Goal: Transaction & Acquisition: Purchase product/service

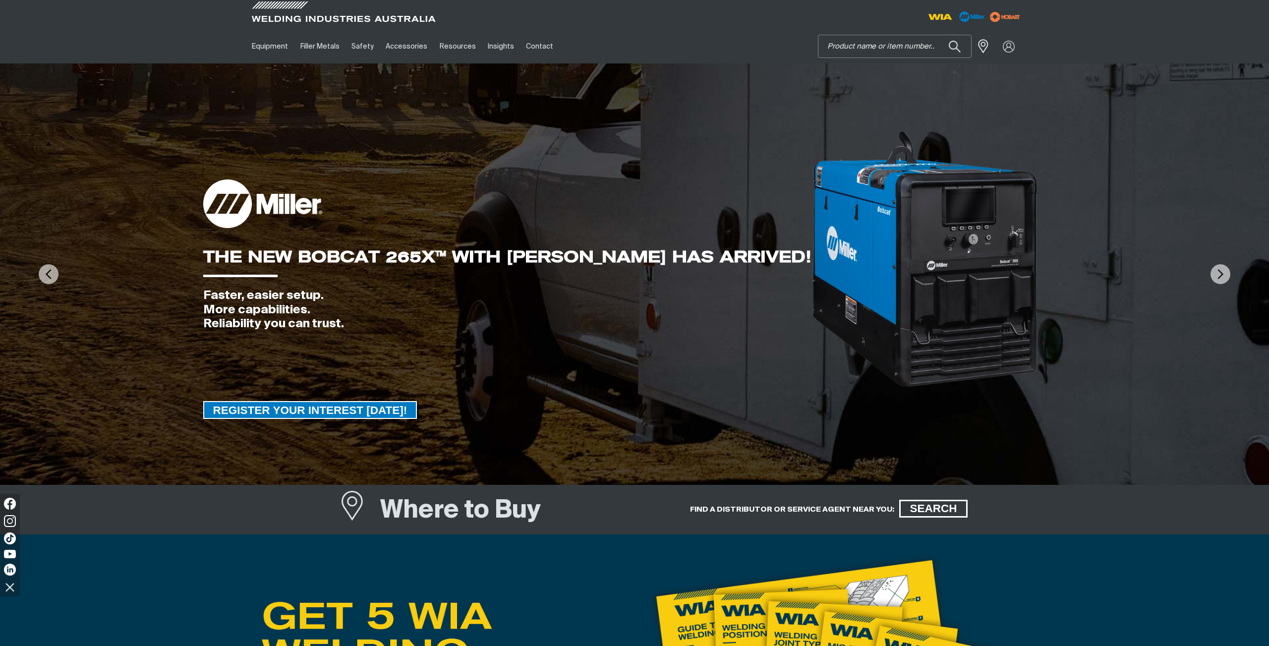
click at [863, 49] on input "Search" at bounding box center [894, 46] width 153 height 22
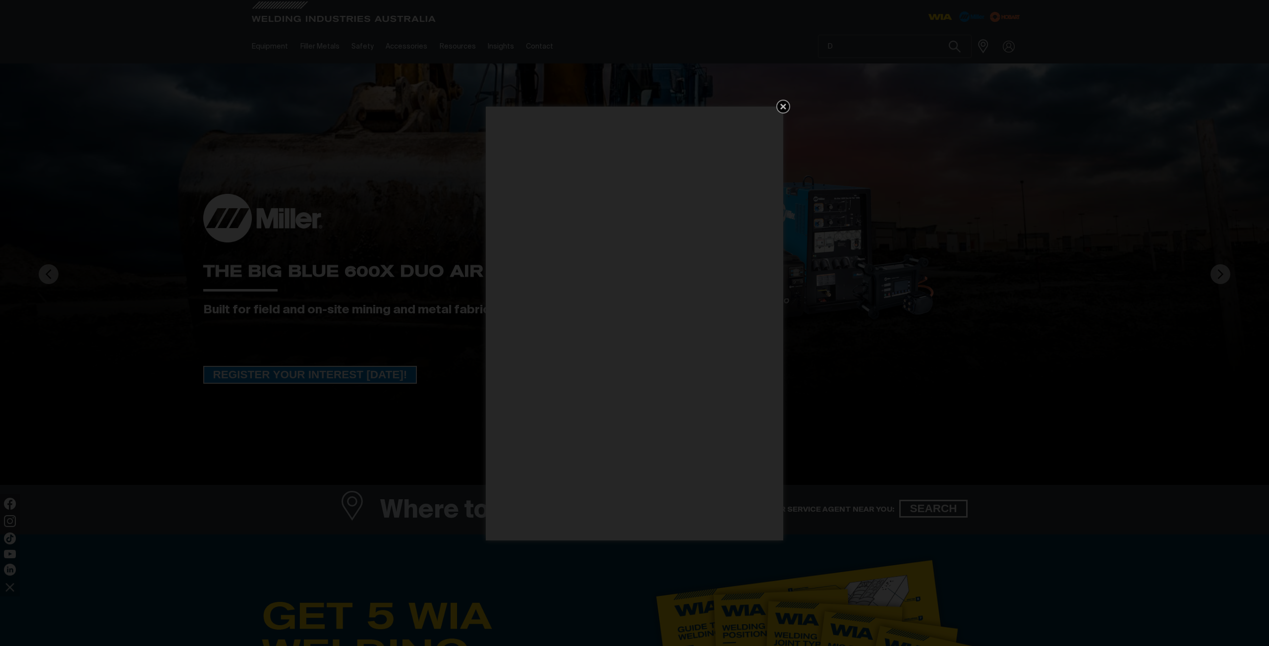
click at [780, 103] on icon "Get 5 WIA Welding Guides Free!" at bounding box center [783, 107] width 12 height 12
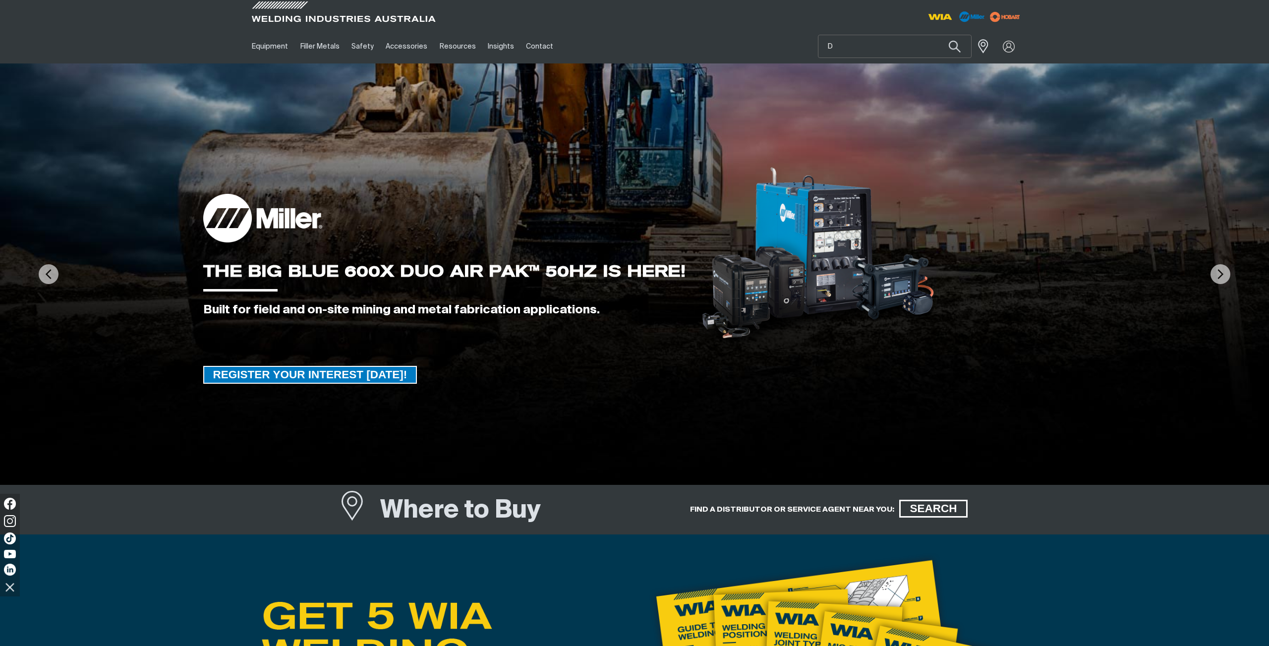
drag, startPoint x: 880, startPoint y: 35, endPoint x: 876, endPoint y: 42, distance: 7.6
click at [877, 40] on div "D" at bounding box center [895, 46] width 154 height 23
click at [873, 43] on input "D" at bounding box center [894, 46] width 153 height 22
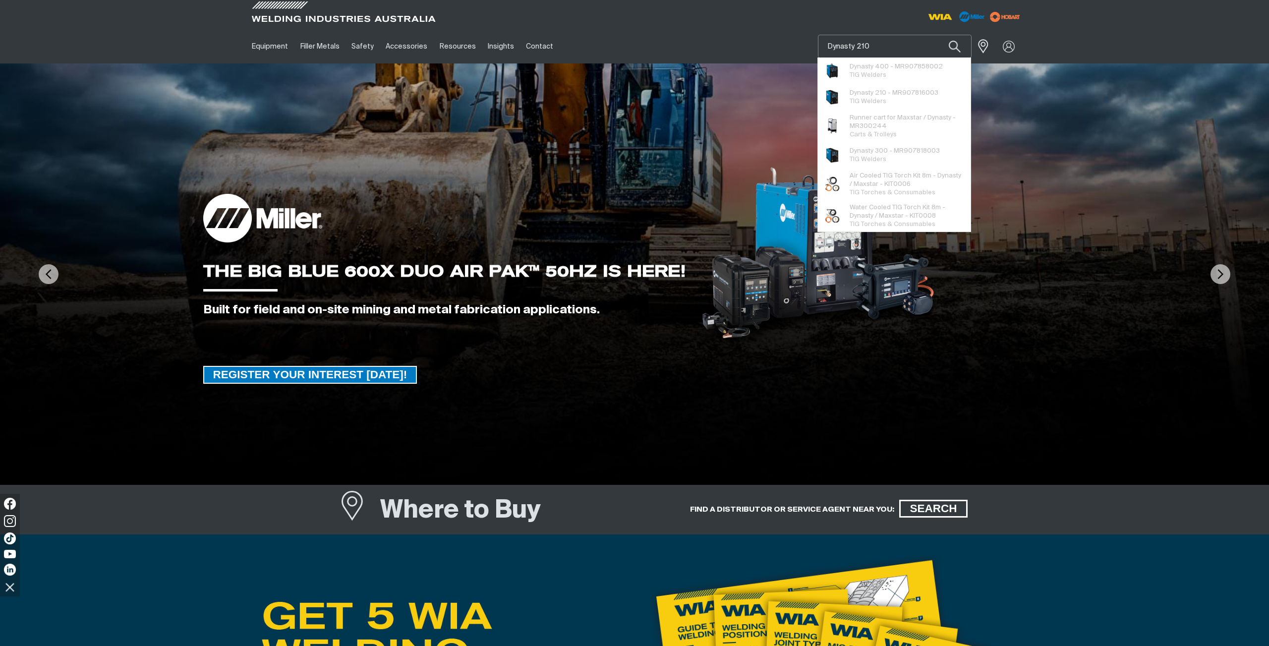
type input "Dynasty 210"
click at [938, 35] on button "Search products" at bounding box center [955, 46] width 34 height 23
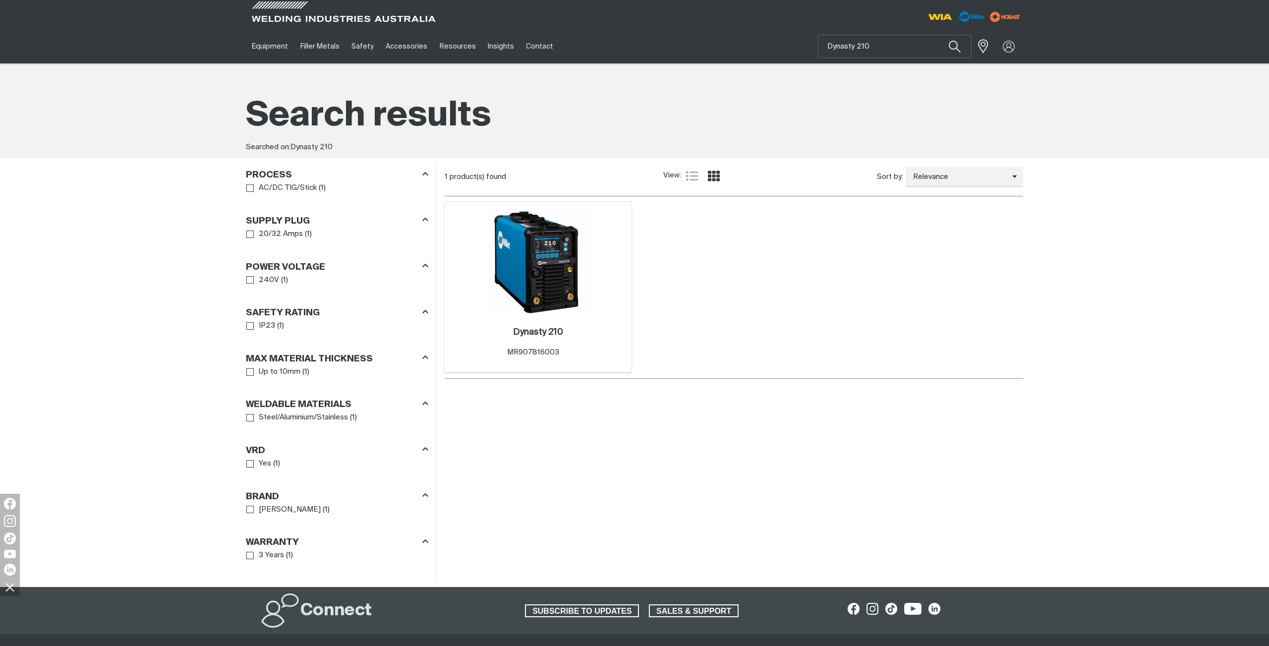
click at [553, 237] on img at bounding box center [538, 262] width 106 height 106
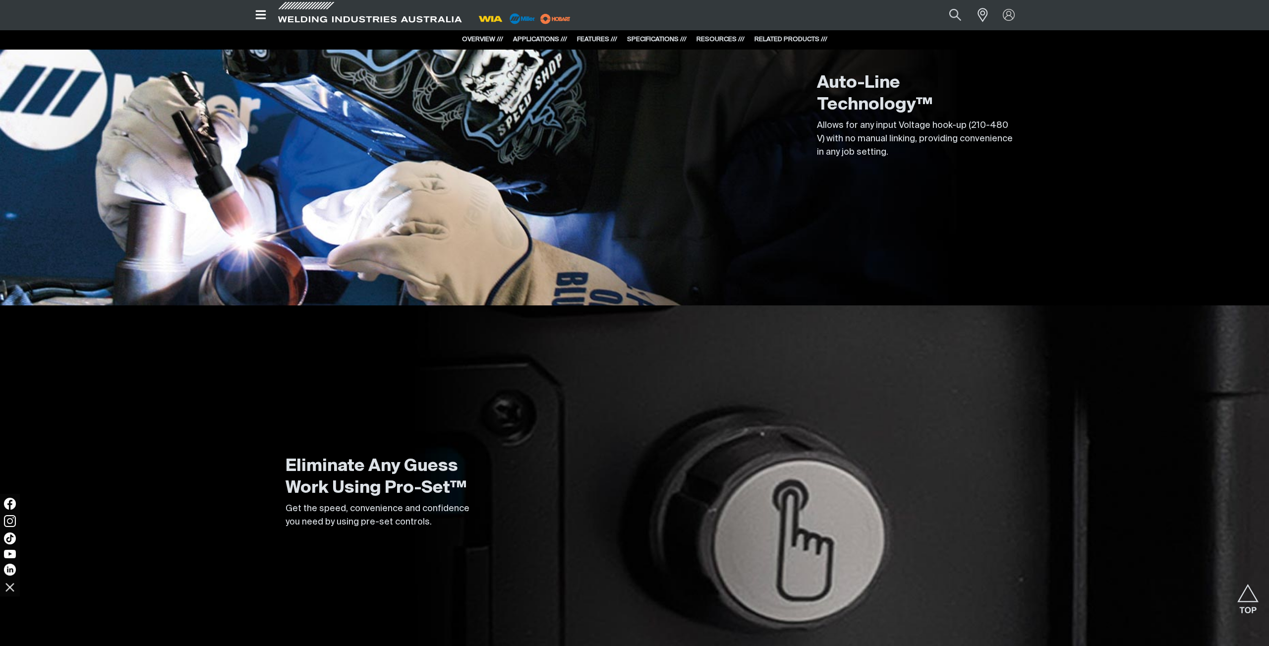
scroll to position [2280, 0]
